Goal: Task Accomplishment & Management: Manage account settings

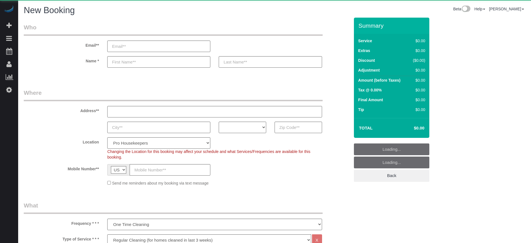
select select "4"
select select "number:9"
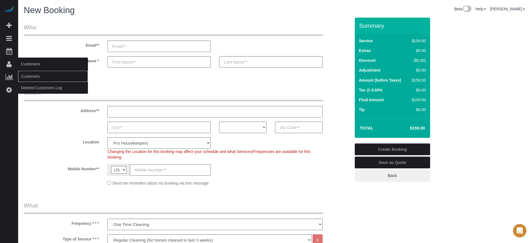
click at [26, 71] on link "Customers" at bounding box center [53, 76] width 70 height 11
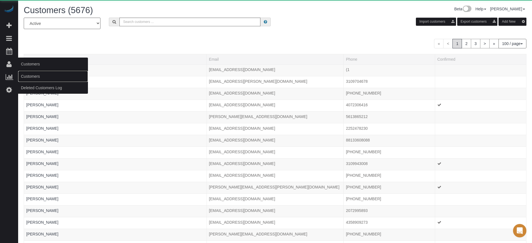
click at [29, 75] on link "Customers" at bounding box center [53, 76] width 70 height 11
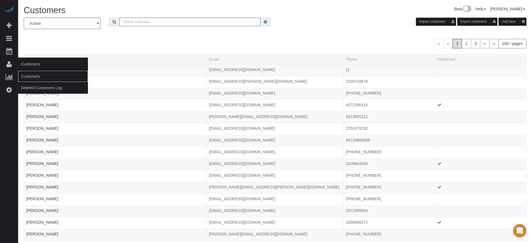
click at [29, 75] on link "Customers" at bounding box center [53, 76] width 70 height 11
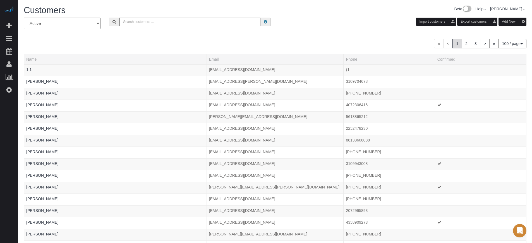
click at [282, 47] on div "« < 1 2 3 > » 100 / page 10 / page 20 / page 30 / page 40 / page 50 / page 100 …" at bounding box center [275, 43] width 503 height 9
click at [9, 89] on icon at bounding box center [9, 89] width 6 height 7
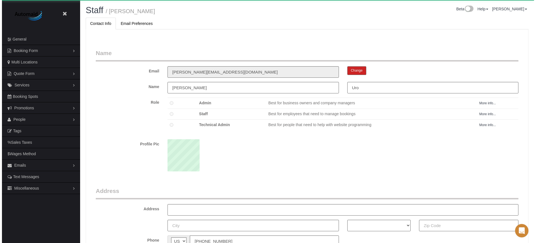
scroll to position [363, 532]
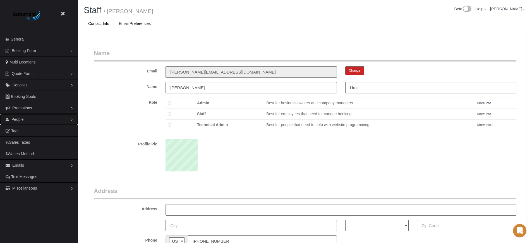
click at [26, 119] on link "People" at bounding box center [39, 119] width 78 height 11
click at [30, 133] on link "Teams" at bounding box center [39, 130] width 78 height 11
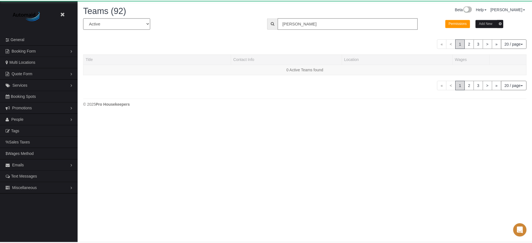
scroll to position [123, 536]
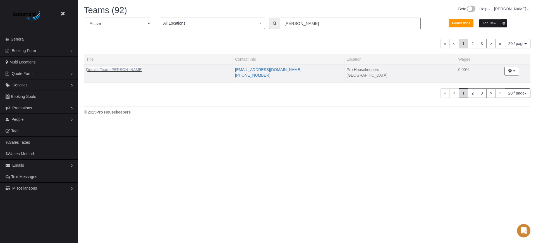
click at [108, 71] on link "Denver Team [PERSON_NAME]" at bounding box center [114, 69] width 56 height 4
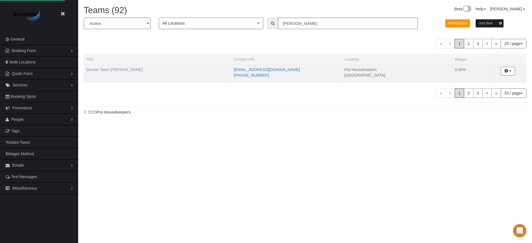
scroll to position [354, 532]
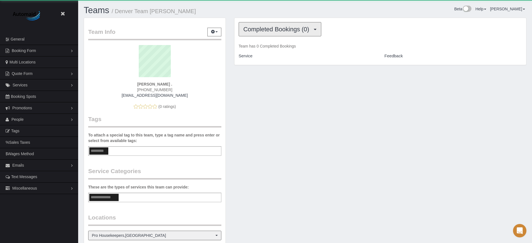
click at [276, 29] on span "Completed Bookings (0)" at bounding box center [278, 29] width 69 height 7
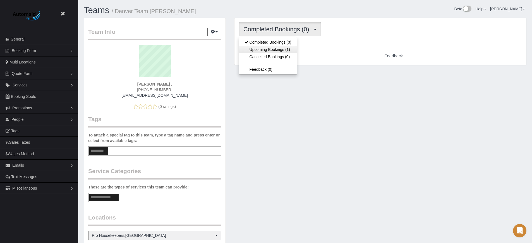
click at [274, 49] on link "Upcoming Bookings (1)" at bounding box center [268, 49] width 58 height 7
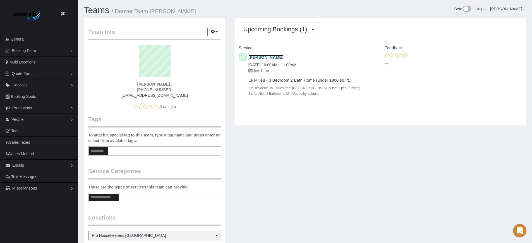
click at [263, 57] on link "[PERSON_NAME]" at bounding box center [266, 57] width 35 height 5
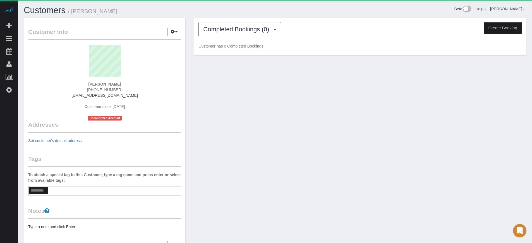
scroll to position [318, 532]
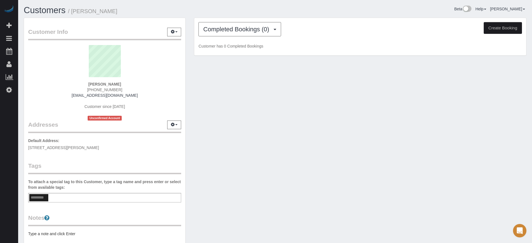
click at [97, 91] on span "[PHONE_NUMBER]" at bounding box center [104, 89] width 35 height 4
copy div "[PHONE_NUMBER]"
click at [256, 35] on button "Completed Bookings (0)" at bounding box center [240, 29] width 83 height 14
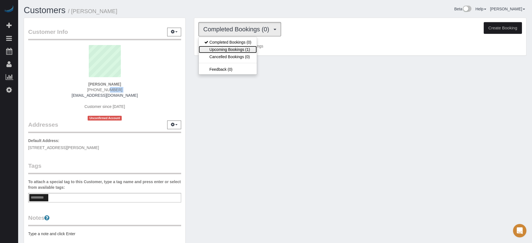
click at [240, 46] on link "Upcoming Bookings (1)" at bounding box center [228, 49] width 58 height 7
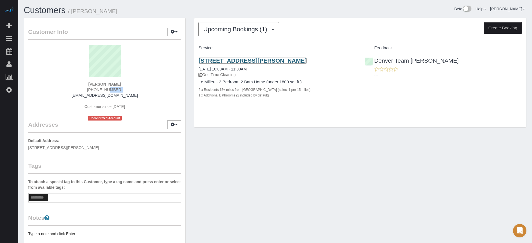
click at [240, 58] on link "[STREET_ADDRESS][PERSON_NAME]" at bounding box center [253, 60] width 108 height 6
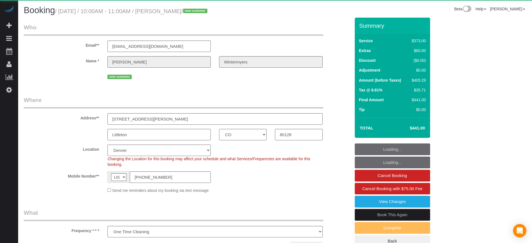
select select "CO"
select select "string:fspay-3371083d-fe85-42e0-b621-4f92ca95a68e"
select select "object:816"
select select "spot1"
select select "6"
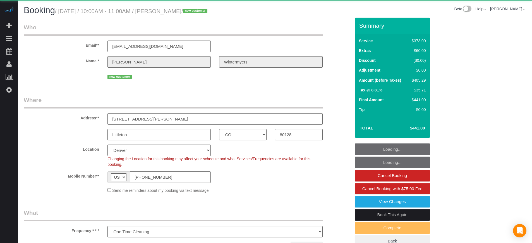
select select "number:9"
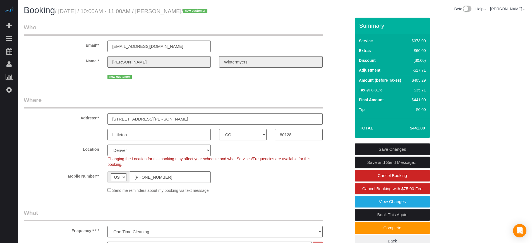
click at [269, 46] on div "Email** info@wintermyers.com" at bounding box center [187, 37] width 335 height 29
click at [339, 123] on div "Address** 8400 S Saulsbury St" at bounding box center [187, 110] width 335 height 29
